Goal: Find contact information: Find contact information

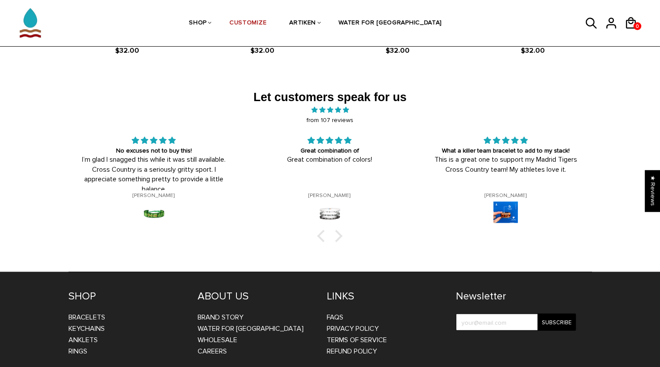
scroll to position [1383, 0]
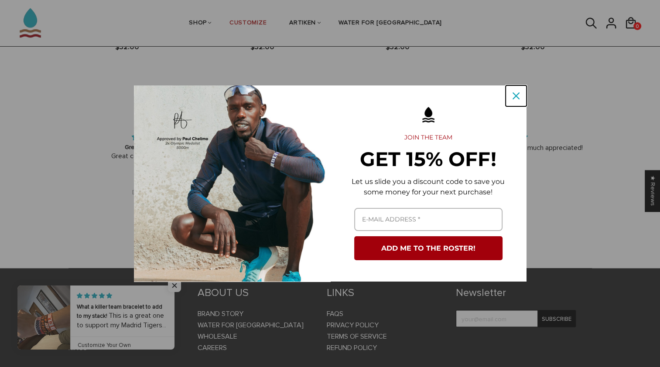
click at [514, 96] on icon "close icon" at bounding box center [516, 95] width 7 height 7
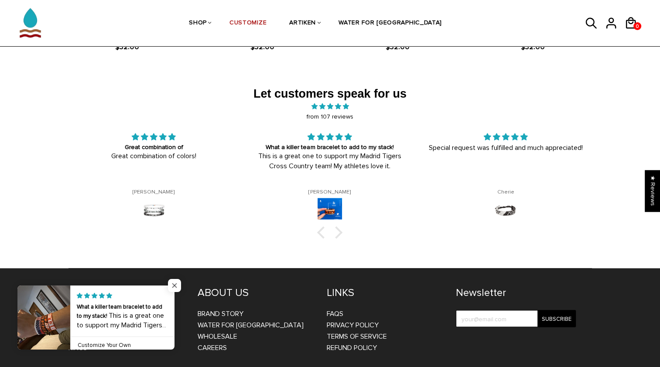
click at [173, 289] on span "Close popup widget" at bounding box center [174, 285] width 13 height 13
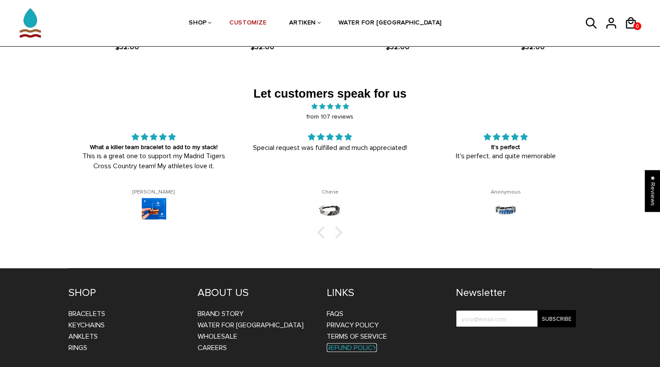
click at [362, 343] on link "Refund Policy" at bounding box center [352, 347] width 50 height 9
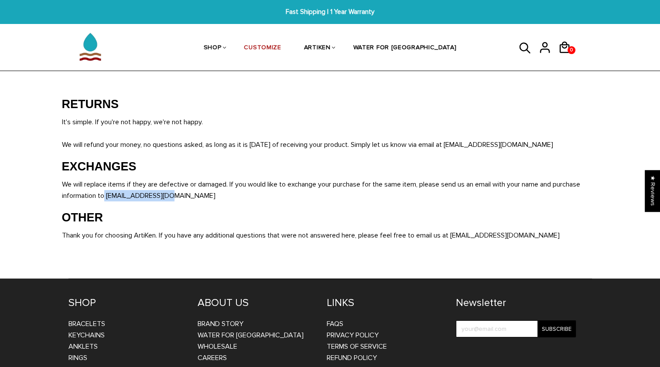
drag, startPoint x: 167, startPoint y: 196, endPoint x: 103, endPoint y: 199, distance: 64.2
click at [103, 199] on p "We will replace items if they are defective or damaged. If you would like to ex…" at bounding box center [334, 190] width 545 height 23
copy span "orders@artiken.com"
